Goal: Task Accomplishment & Management: Manage account settings

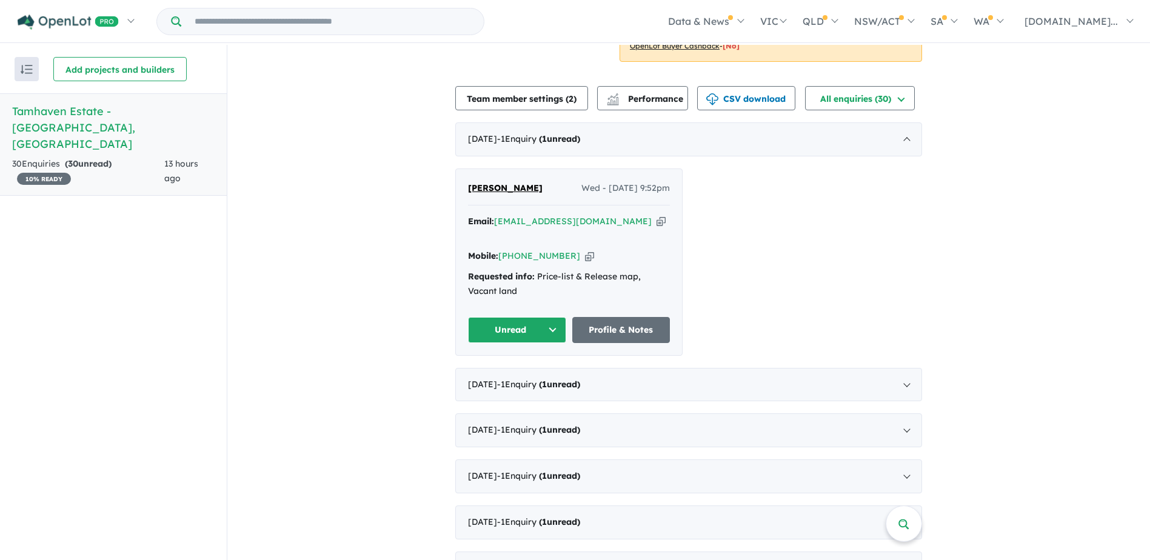
scroll to position [250, 0]
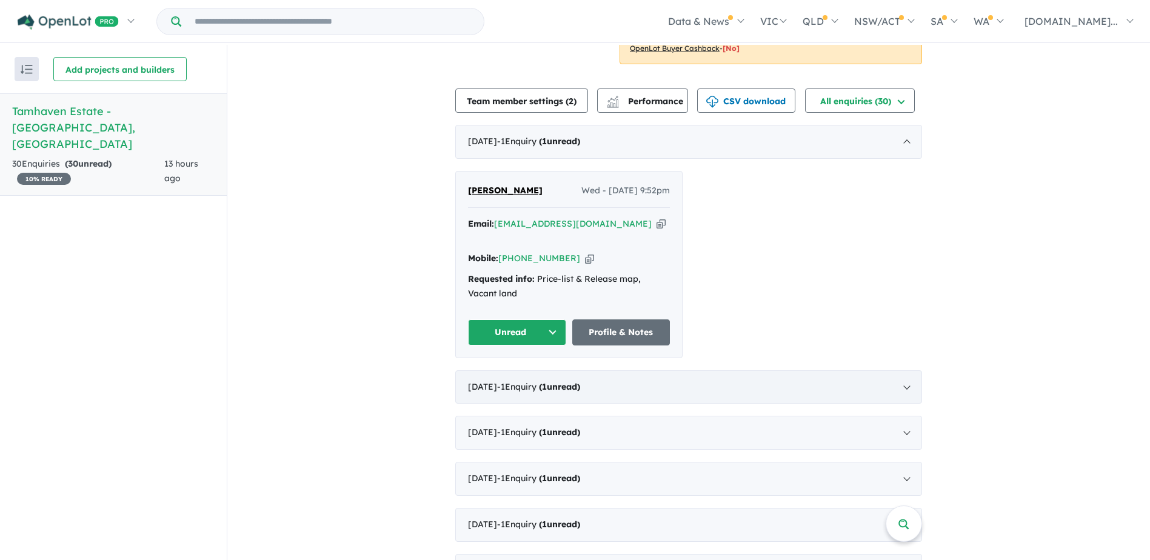
click at [688, 396] on div "[DATE] - 1 Enquir y ( 1 unread)" at bounding box center [688, 387] width 467 height 34
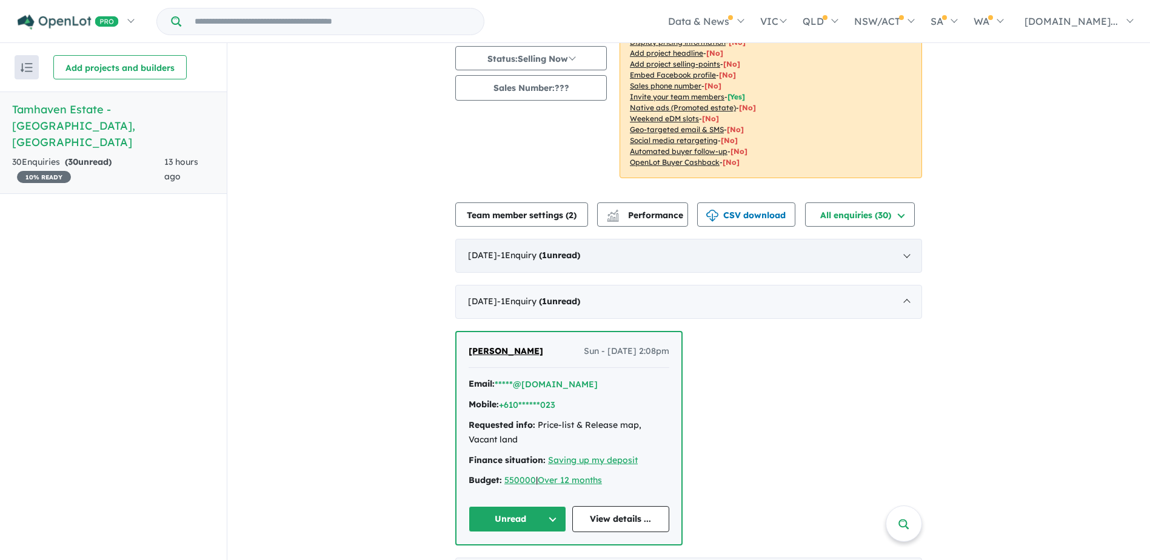
scroll to position [129, 0]
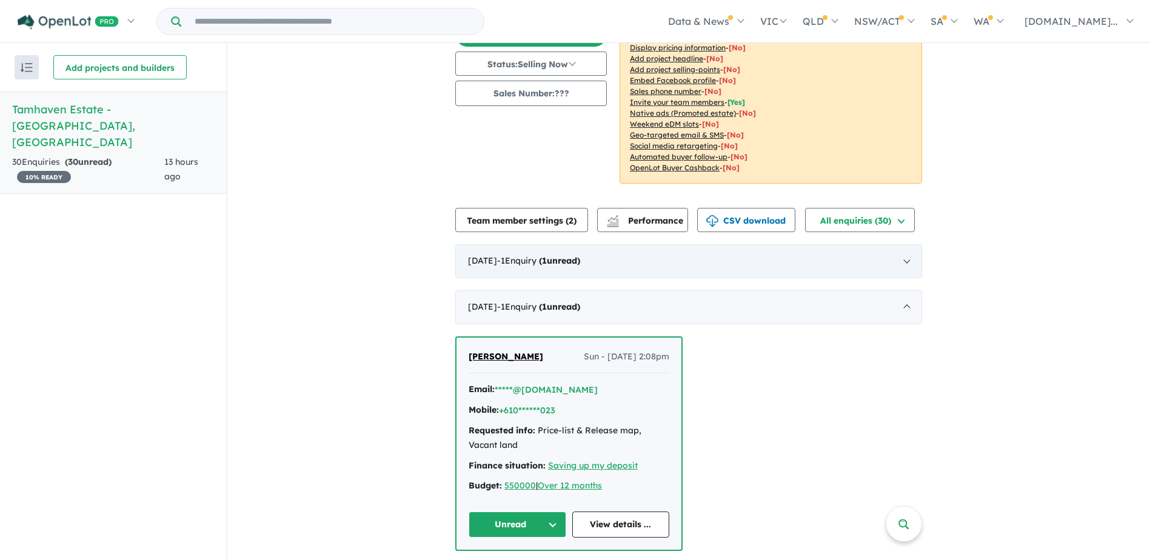
click at [615, 263] on div "[DATE] - 1 Enquir y ( 1 unread)" at bounding box center [688, 261] width 467 height 34
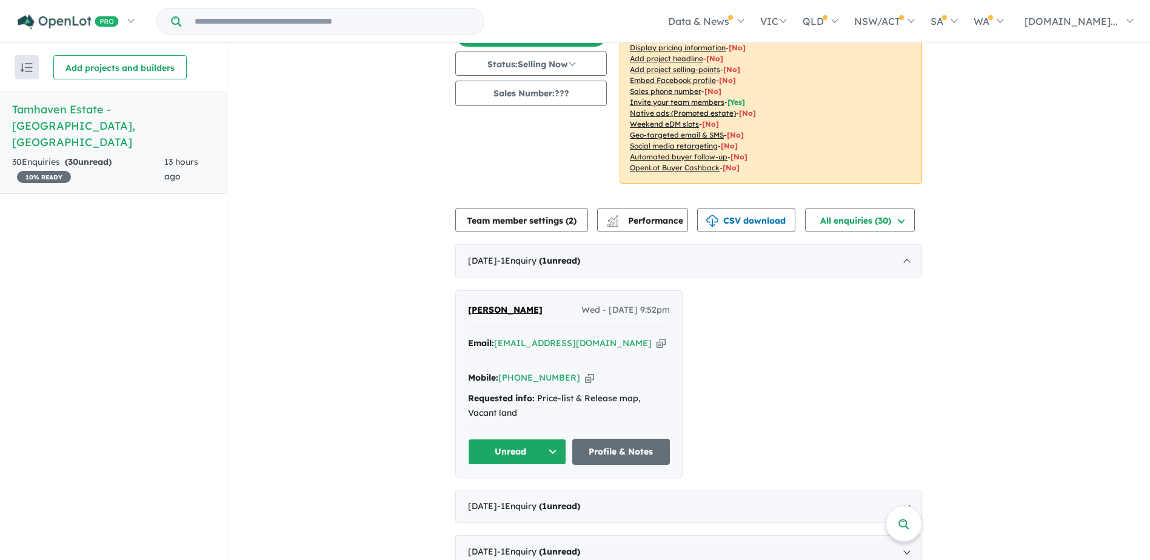
click at [546, 446] on button "Unread" at bounding box center [517, 452] width 98 height 26
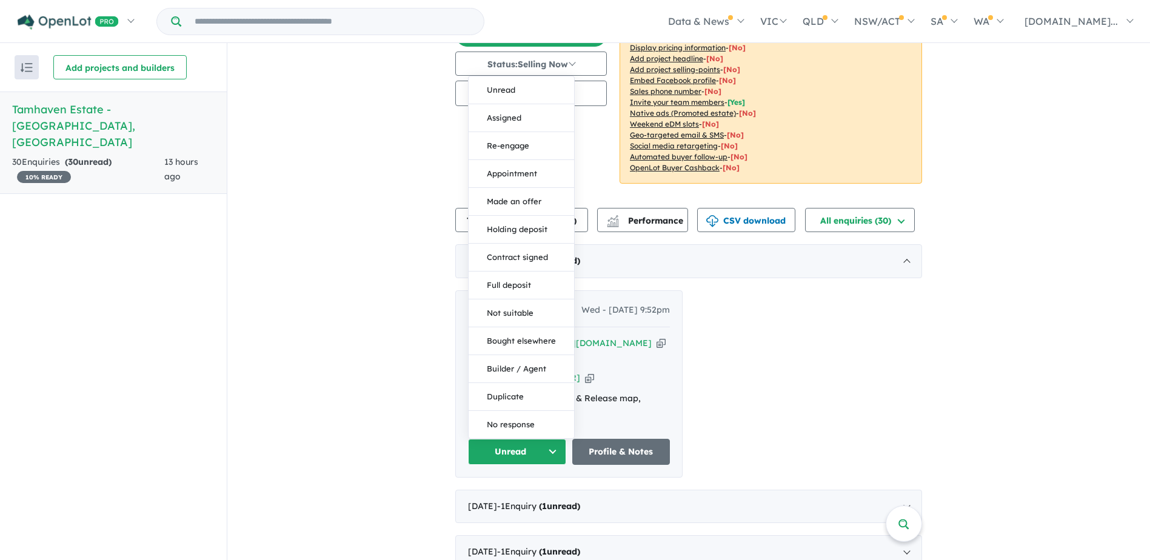
click at [546, 446] on button "Unread" at bounding box center [517, 452] width 98 height 26
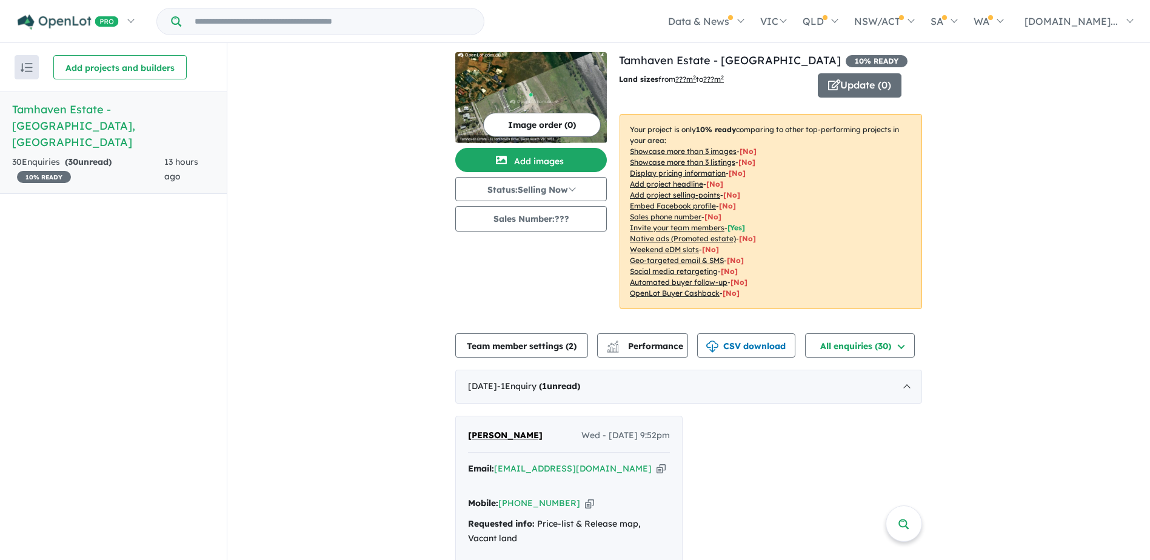
scroll to position [0, 0]
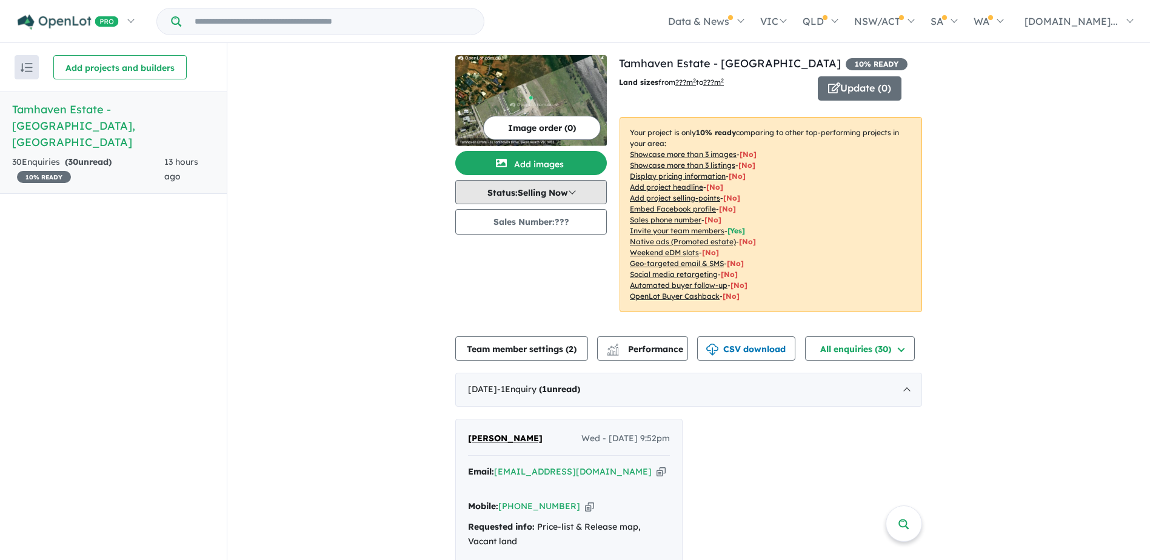
click at [547, 200] on button "Status: Selling Now" at bounding box center [531, 192] width 152 height 24
click at [581, 283] on div "Image order ( 0 ) Add images Status: Selling Now In Planning Coming Soon Sellin…" at bounding box center [537, 191] width 164 height 272
click at [538, 218] on button "Sales Number: ???" at bounding box center [531, 221] width 152 height 25
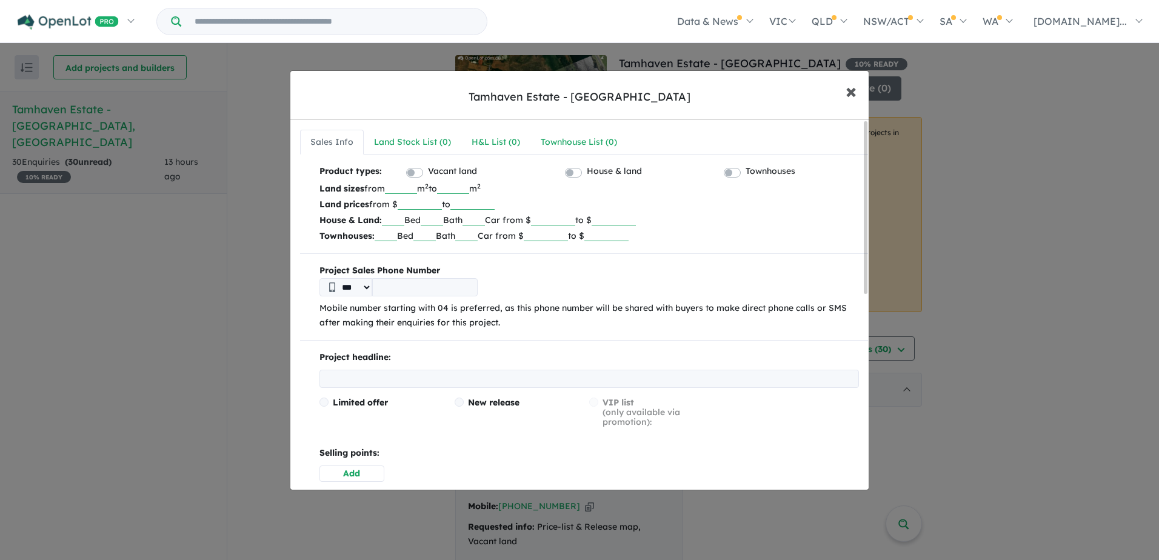
click at [852, 95] on span "×" at bounding box center [851, 91] width 11 height 26
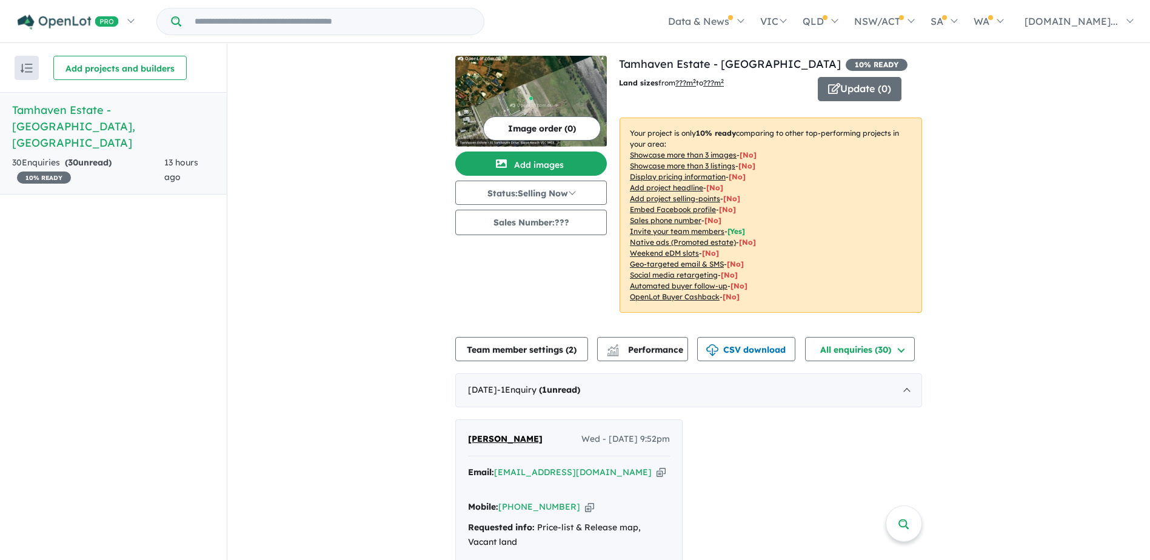
scroll to position [2, 0]
drag, startPoint x: 567, startPoint y: 504, endPoint x: 515, endPoint y: 510, distance: 51.9
click at [515, 510] on div "Mobile: [PHONE_NUMBER] Copied!" at bounding box center [569, 507] width 202 height 15
copy link "457 009 580"
